Goal: Transaction & Acquisition: Purchase product/service

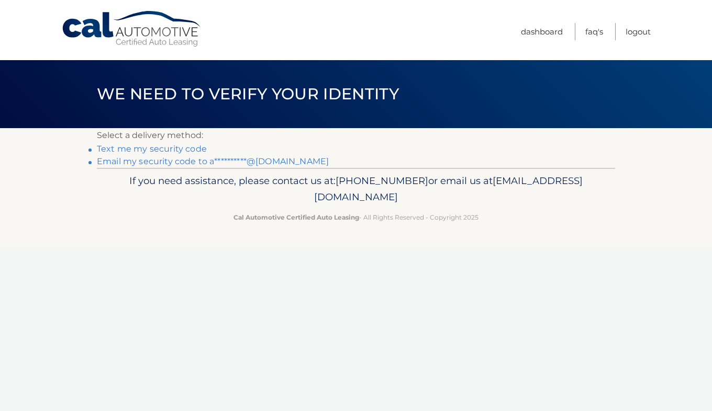
click at [203, 160] on link "**********" at bounding box center [213, 161] width 232 height 10
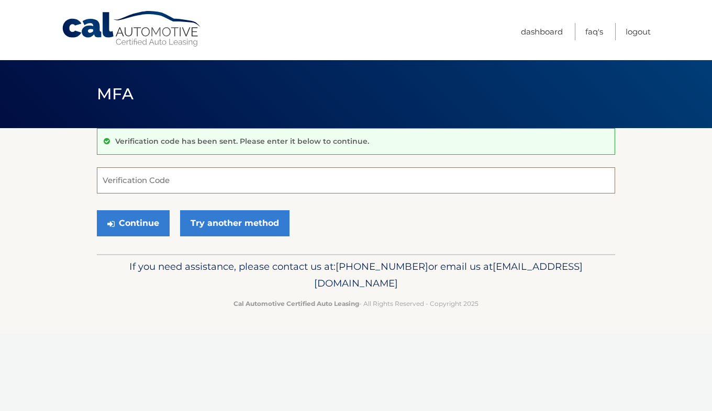
click at [225, 183] on input "Verification Code" at bounding box center [356, 180] width 518 height 26
paste input "562166"
type input "562166"
click at [145, 223] on button "Continue" at bounding box center [133, 223] width 73 height 26
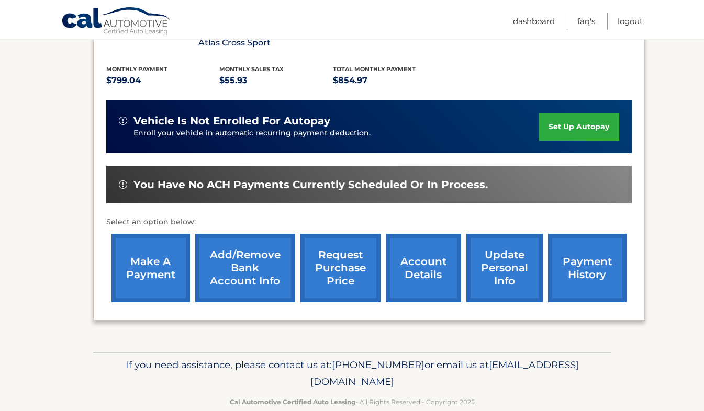
scroll to position [237, 0]
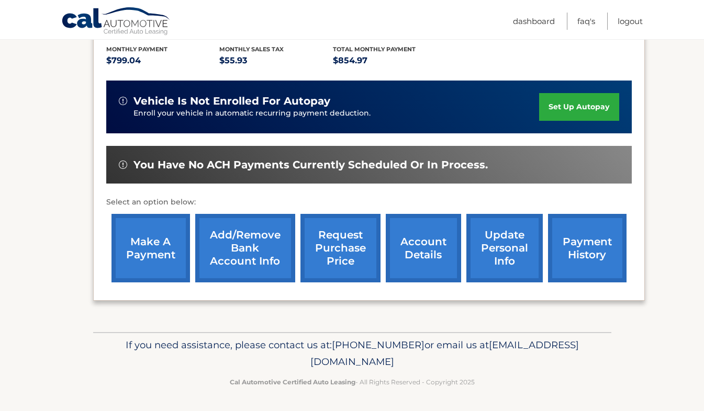
click at [411, 246] on link "account details" at bounding box center [423, 248] width 75 height 69
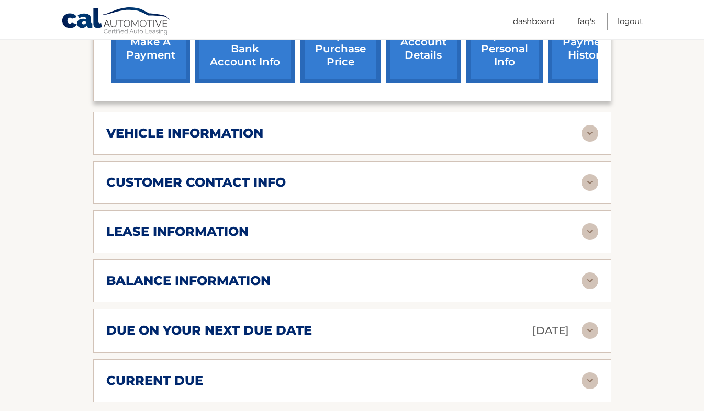
scroll to position [457, 0]
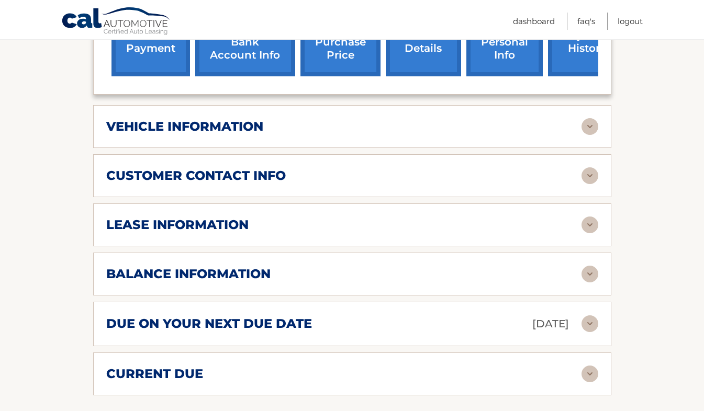
click at [428, 192] on div "customer contact info full name ANDREW PRUES street address 8861 NW 26TH CT cit…" at bounding box center [352, 175] width 518 height 43
click at [452, 229] on div "lease information" at bounding box center [343, 225] width 475 height 16
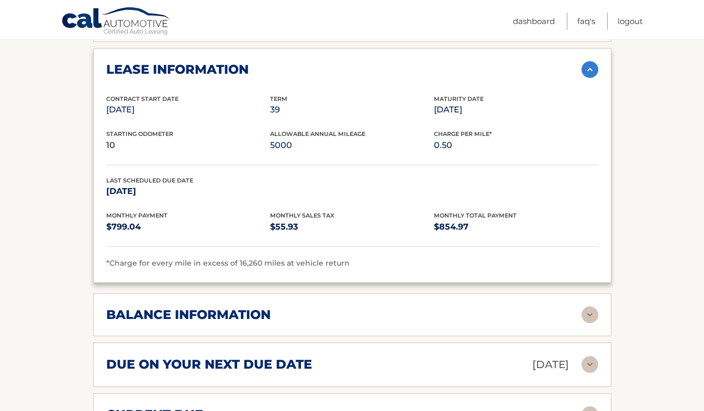
scroll to position [615, 0]
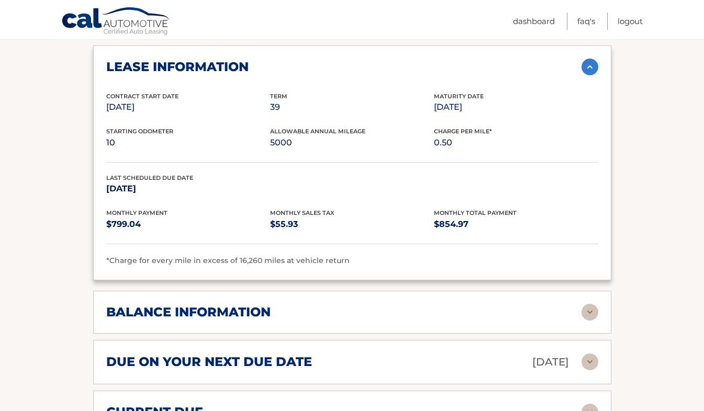
click at [545, 305] on div "balance information" at bounding box center [343, 313] width 475 height 16
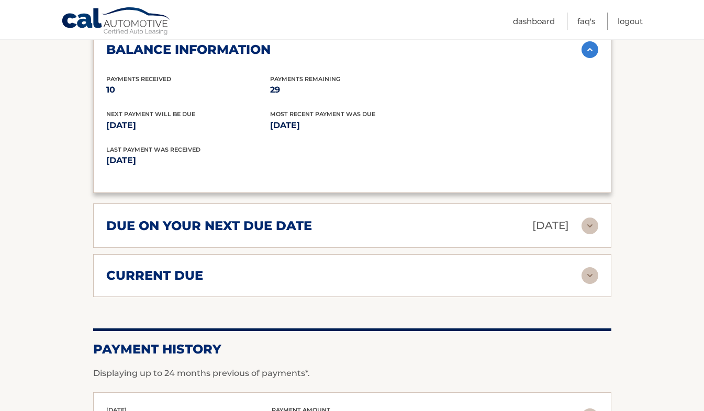
scroll to position [879, 0]
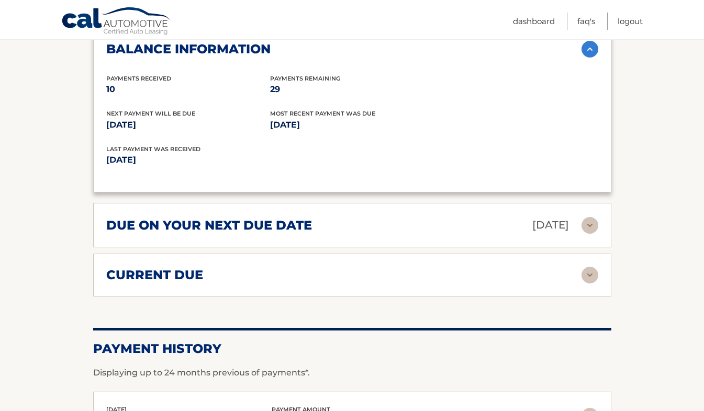
click at [589, 274] on img at bounding box center [589, 275] width 17 height 17
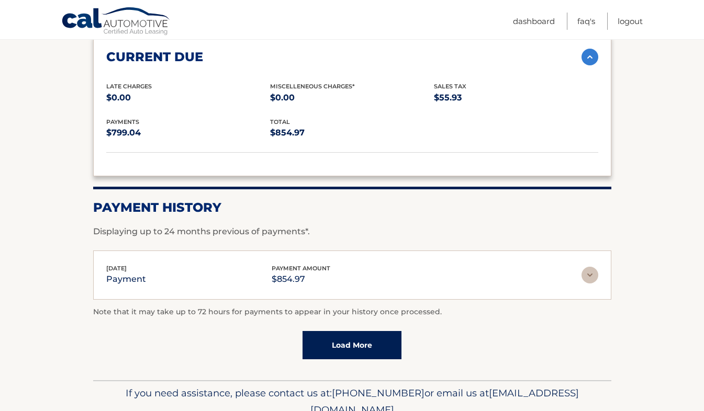
scroll to position [1097, 0]
click at [589, 274] on img at bounding box center [589, 274] width 17 height 17
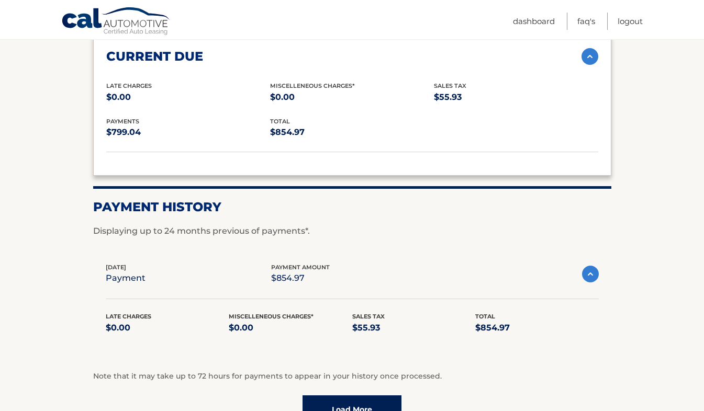
click at [589, 274] on img at bounding box center [590, 274] width 17 height 17
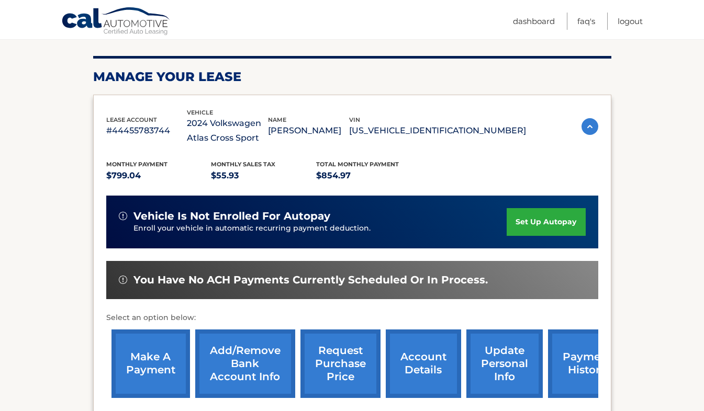
scroll to position [127, 0]
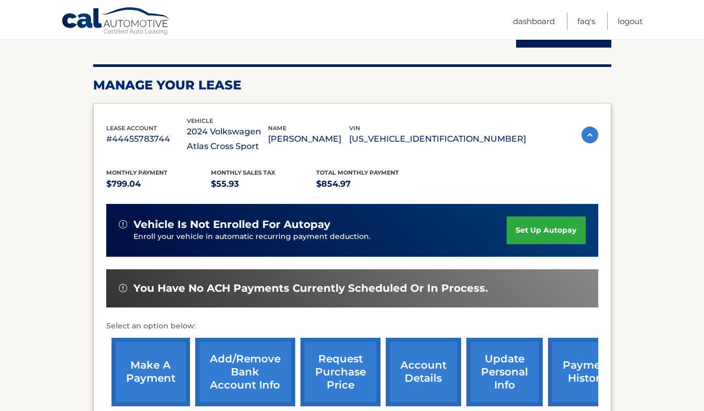
click at [582, 357] on link "payment history" at bounding box center [587, 372] width 78 height 69
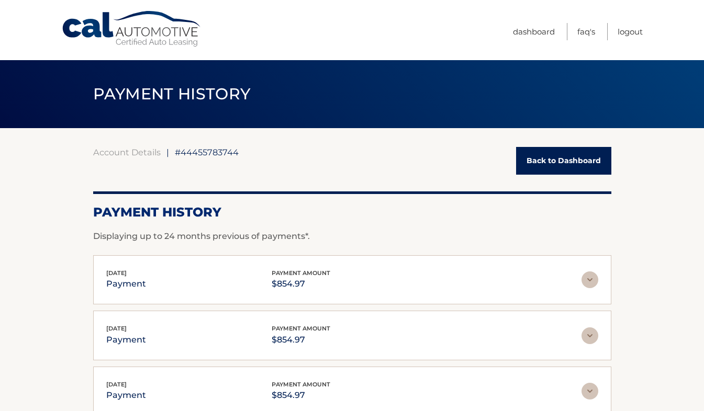
click at [566, 150] on link "Back to Dashboard" at bounding box center [563, 161] width 95 height 28
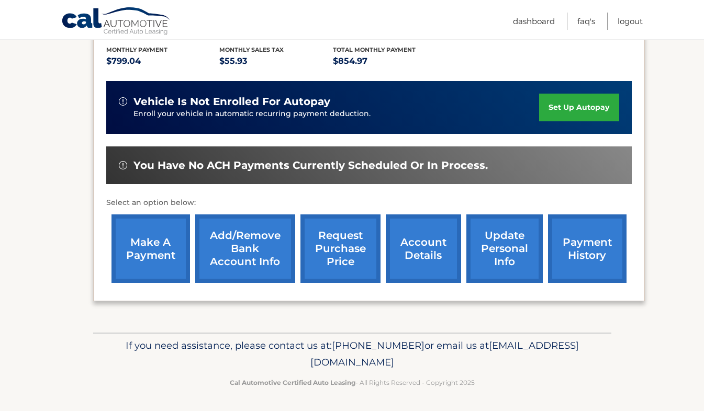
scroll to position [237, 0]
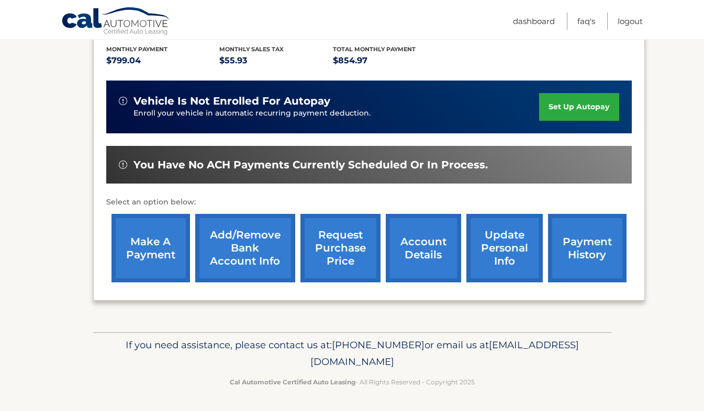
click at [149, 257] on link "make a payment" at bounding box center [150, 248] width 78 height 69
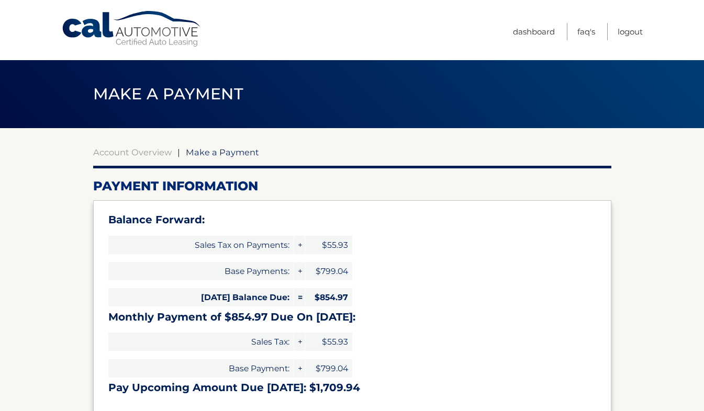
select select "ZTM5N2EyODItZWE3ZS00MTM3LWE1ZDgtNDQ3NWJiNzM0N2Ey"
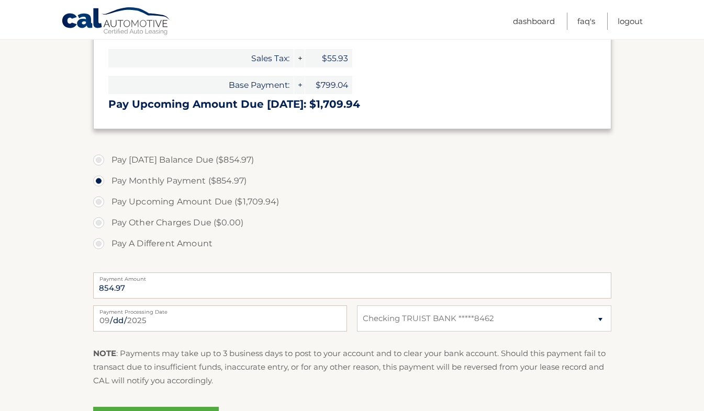
scroll to position [284, 0]
click at [211, 309] on label "Payment Processing Date" at bounding box center [220, 309] width 254 height 8
click at [211, 309] on input "[DATE]" at bounding box center [220, 318] width 254 height 26
click at [118, 326] on input "[DATE]" at bounding box center [220, 318] width 254 height 26
type input "2025-09-26"
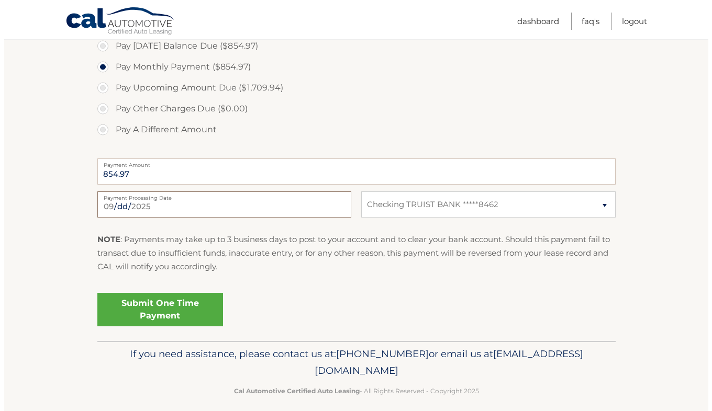
scroll to position [407, 0]
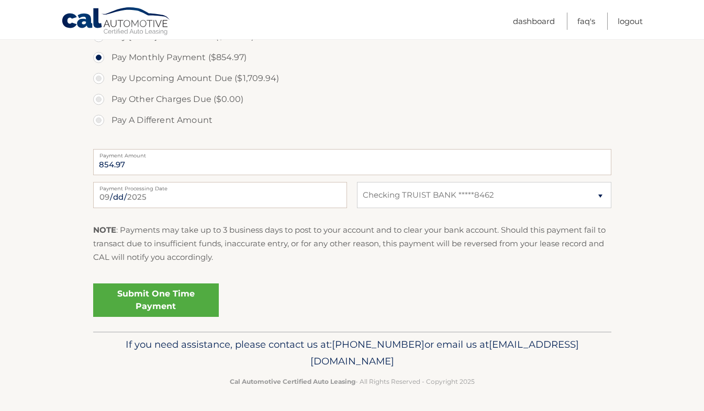
click at [188, 291] on link "Submit One Time Payment" at bounding box center [156, 300] width 126 height 33
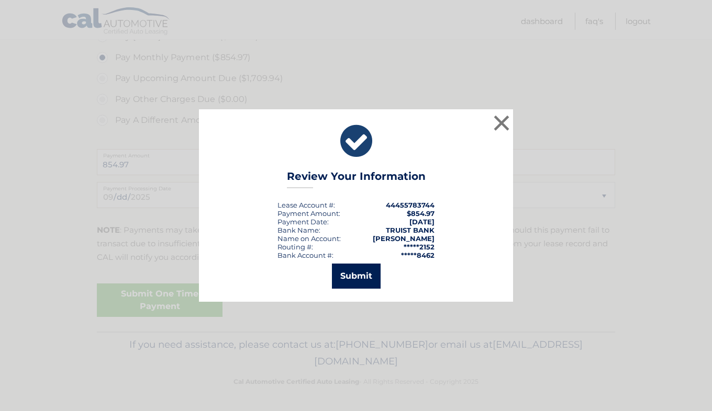
click at [355, 277] on button "Submit" at bounding box center [356, 276] width 49 height 25
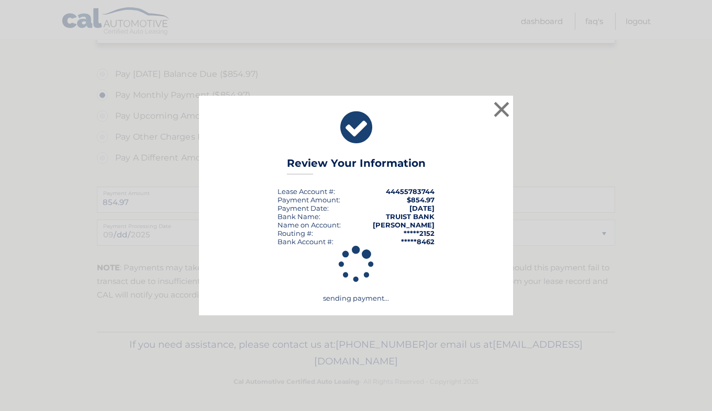
scroll to position [369, 0]
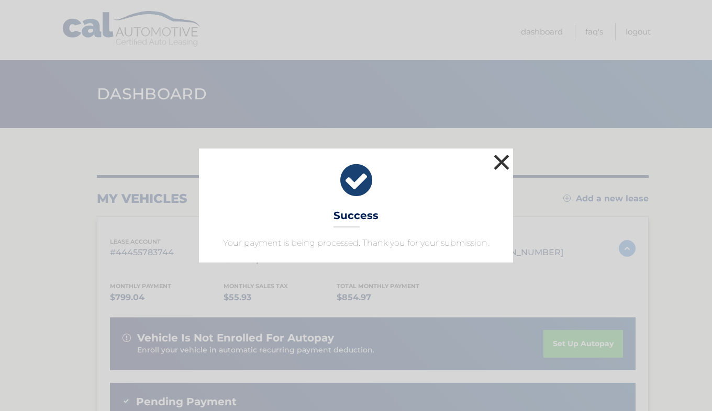
click at [499, 170] on button "×" at bounding box center [501, 162] width 21 height 21
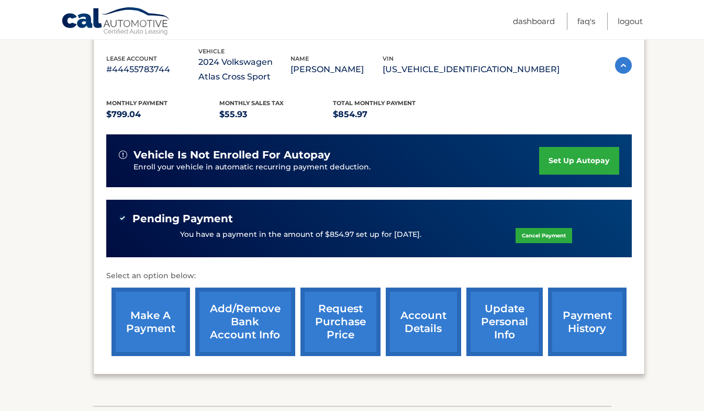
scroll to position [195, 0]
